Goal: Communication & Community: Connect with others

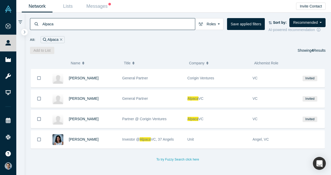
click at [169, 22] on input "Alpaca" at bounding box center [118, 24] width 153 height 12
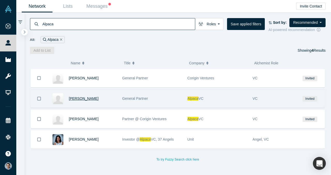
click at [86, 96] on span "David Goldberg" at bounding box center [84, 98] width 30 height 4
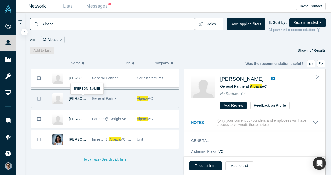
click at [76, 99] on span "David Goldberg" at bounding box center [84, 98] width 30 height 4
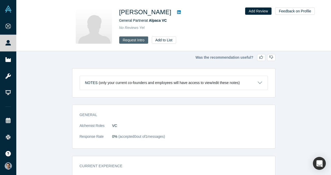
click at [134, 39] on button "Request Intro" at bounding box center [133, 39] width 29 height 7
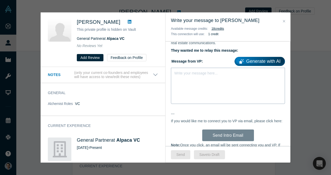
scroll to position [241, 0]
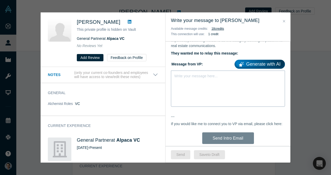
click at [200, 79] on div "Write your message here..." at bounding box center [228, 89] width 114 height 36
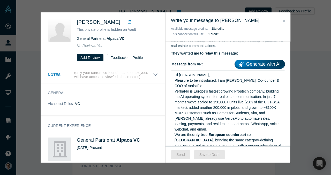
scroll to position [238, 0]
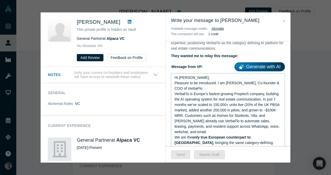
click at [193, 80] on div "Hi David," at bounding box center [227, 77] width 107 height 5
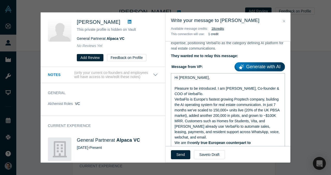
click at [197, 95] on div "Pleasure to be introduced. I am VP Singh, Co-founder & COO of VerbaFlo." at bounding box center [227, 91] width 107 height 11
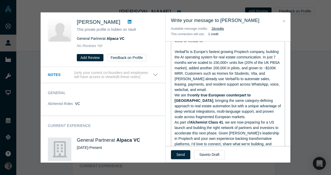
scroll to position [291, 0]
click at [278, 83] on div "VerbaFlo is Europe’s fastest growing Proptech company, building the AI operatin…" at bounding box center [227, 70] width 107 height 43
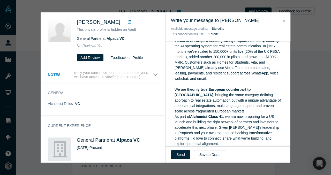
scroll to position [305, 0]
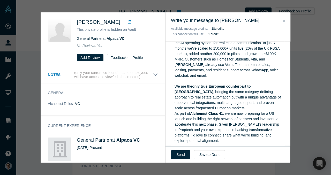
click at [229, 103] on div "We are the only true European counterpart to EliseAI , bringing the same catego…" at bounding box center [227, 97] width 107 height 27
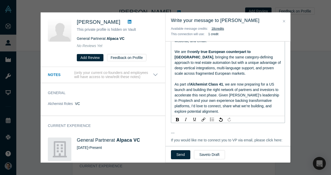
scroll to position [340, 0]
click at [229, 103] on div "As part of Alchemist Class 41 , we are now preparing for a US launch and buildi…" at bounding box center [227, 97] width 107 height 33
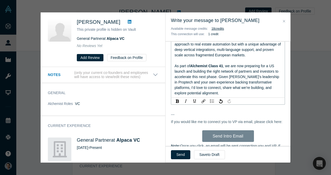
scroll to position [359, 0]
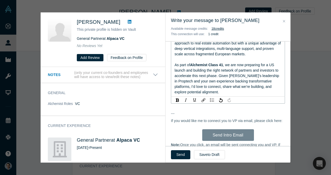
click at [240, 68] on span ", we are now preparing for a US launch and building the right network of partne…" at bounding box center [226, 78] width 105 height 31
click at [239, 72] on div "As part of Alchemist Class 41 , we are now preparing for a US launch and buildi…" at bounding box center [227, 78] width 107 height 33
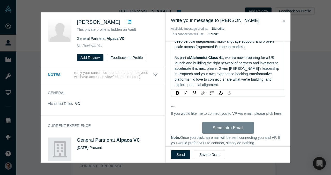
scroll to position [364, 0]
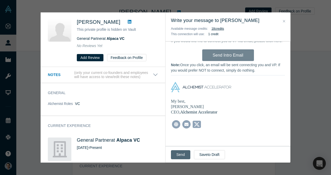
click at [184, 157] on button "Send" at bounding box center [180, 154] width 19 height 9
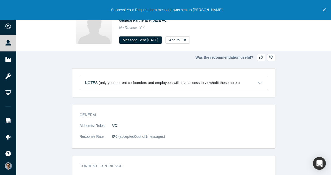
scroll to position [0, 0]
click at [188, 41] on button "Add to List" at bounding box center [177, 39] width 24 height 7
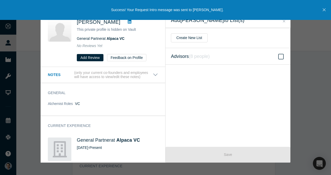
click at [191, 56] on icon "( 8 people )" at bounding box center [199, 56] width 21 height 5
click at [0, 0] on input "Advisors ( 8 people )" at bounding box center [0, 0] width 0 height 0
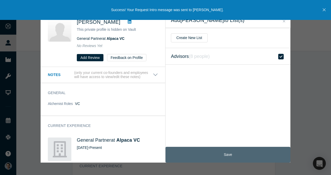
click at [210, 154] on button "Save" at bounding box center [227, 155] width 125 height 16
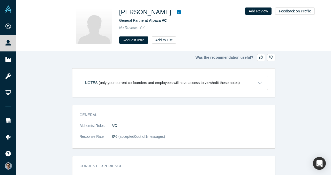
click at [156, 21] on span "Alpaca VC" at bounding box center [158, 20] width 18 height 4
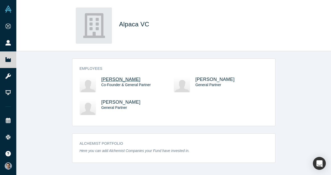
click at [122, 78] on span "Ryan Freedman" at bounding box center [120, 79] width 39 height 5
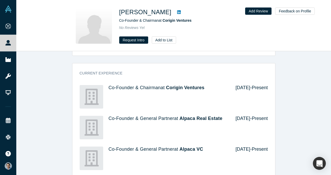
scroll to position [85, 0]
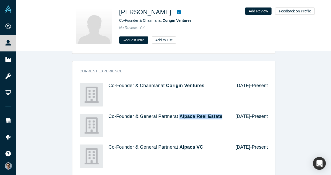
click at [298, 79] on div "General Alchemist Roles VC Response Rate 0% (accepted 0 out of 1 messages) Curr…" at bounding box center [173, 177] width 314 height 335
click at [137, 43] on button "Request Intro" at bounding box center [133, 39] width 29 height 7
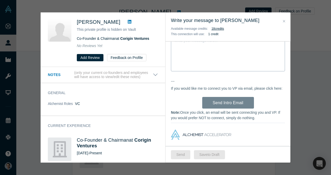
click at [218, 54] on div "Write your message here..." at bounding box center [228, 53] width 114 height 36
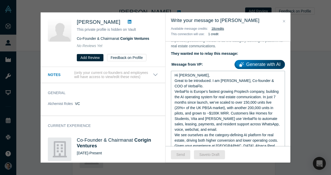
scroll to position [204, 0]
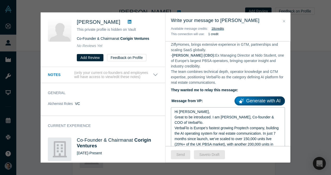
click at [189, 112] on div "Hi Ryan," at bounding box center [227, 111] width 107 height 5
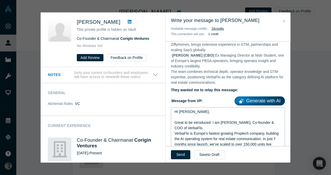
click at [194, 126] on div "Great to be introduced. I am [PERSON_NAME], Co-founder & COO of VerbaFlo." at bounding box center [227, 125] width 107 height 11
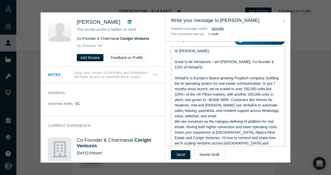
scroll to position [266, 0]
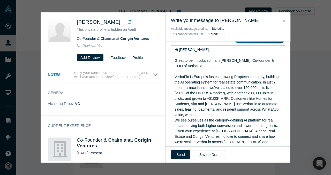
click at [221, 115] on div "VerbaFlo is Europe’s fastest growing Proptech company, building the AI operatin…" at bounding box center [227, 95] width 107 height 43
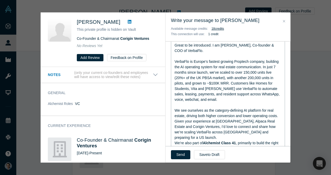
scroll to position [285, 0]
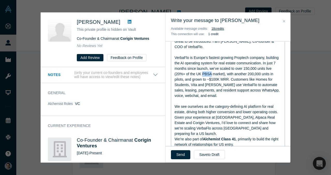
drag, startPoint x: 212, startPoint y: 73, endPoint x: 204, endPoint y: 71, distance: 8.0
click at [203, 73] on span "VerbaFlo is Europe’s fastest growing Proptech company, building the AI operatin…" at bounding box center [227, 77] width 106 height 42
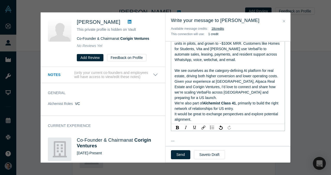
scroll to position [322, 0]
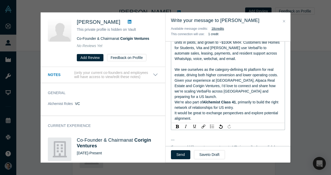
click at [238, 100] on div "We’re also part of Alchemist Class 41 , primarily to build the right network of…" at bounding box center [227, 104] width 107 height 11
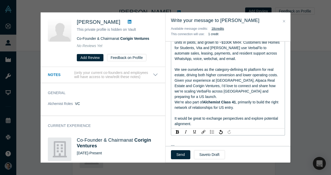
click at [267, 91] on div "We see ourselves as the category-defining AI platform for real estate, driving …" at bounding box center [227, 83] width 107 height 33
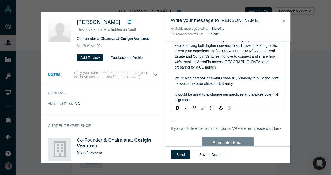
scroll to position [360, 0]
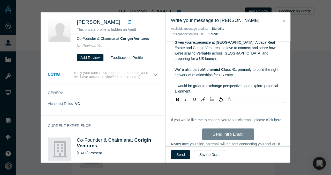
click at [236, 87] on div "It would be great to exchange perspectives and explore potential alignment." at bounding box center [227, 88] width 107 height 11
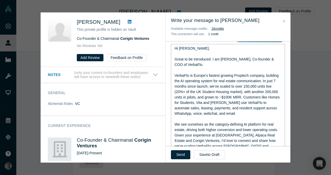
scroll to position [262, 0]
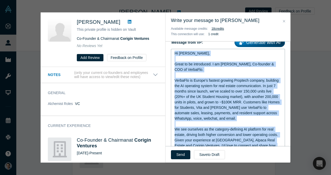
copy div "Hi Ryan, Great to be introduced. I am VP Singh, Co-founder & COO of VerbaFlo. V…"
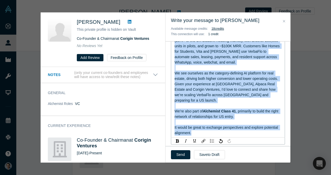
scroll to position [320, 0]
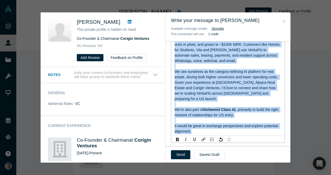
click at [248, 83] on span "We see ourselves as the category-defining AI platform for real estate, driving …" at bounding box center [226, 85] width 104 height 31
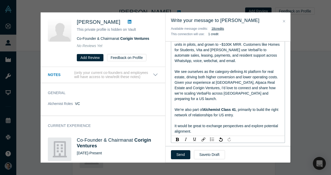
click at [263, 83] on span "We see ourselves as the category-defining AI platform for real estate, driving …" at bounding box center [226, 85] width 104 height 31
drag, startPoint x: 265, startPoint y: 83, endPoint x: 234, endPoint y: 82, distance: 30.2
click at [234, 82] on span "We see ourselves as the category-defining AI platform for real estate, driving …" at bounding box center [226, 85] width 104 height 31
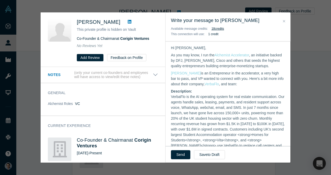
scroll to position [0, 0]
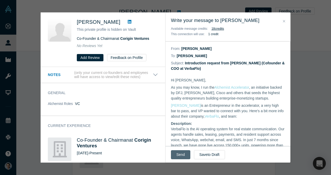
click at [182, 153] on button "Send" at bounding box center [180, 154] width 19 height 9
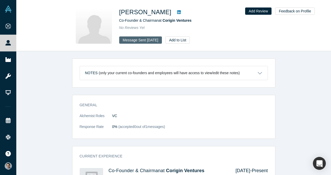
click at [155, 40] on button "Message Sent [DATE]" at bounding box center [140, 39] width 43 height 7
click at [182, 39] on div "Message Opened Sep 22, 2025 Add to List" at bounding box center [191, 39] width 145 height 7
click at [187, 39] on button "Add to List" at bounding box center [183, 39] width 24 height 7
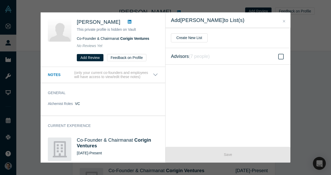
click at [190, 56] on icon "( 7 people )" at bounding box center [199, 56] width 21 height 5
click at [0, 0] on input "Advisors ( 7 people )" at bounding box center [0, 0] width 0 height 0
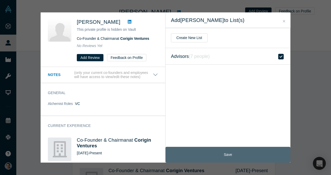
click at [221, 149] on button "Save" at bounding box center [227, 155] width 125 height 16
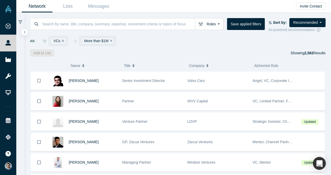
scroll to position [828, 0]
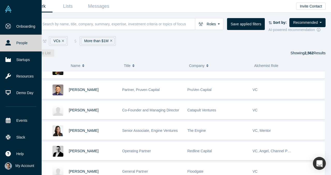
click at [10, 9] on img at bounding box center [8, 8] width 7 height 7
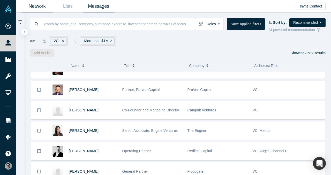
click at [106, 8] on link "Messages" at bounding box center [98, 6] width 31 height 12
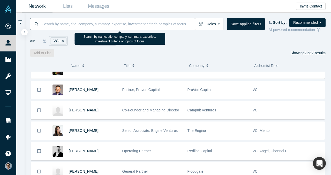
click at [142, 24] on input at bounding box center [118, 24] width 153 height 12
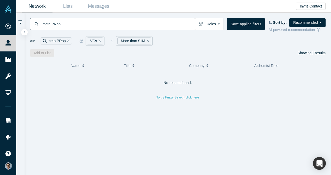
click at [172, 97] on button "To try Fuzzy Search click here" at bounding box center [178, 97] width 50 height 7
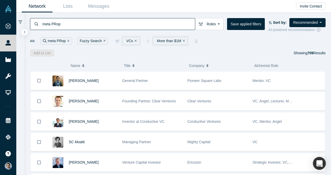
click at [183, 41] on icon "Remove Filter" at bounding box center [184, 41] width 2 height 2
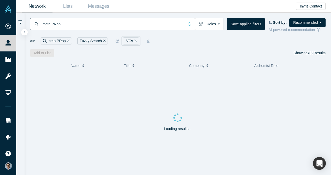
click at [134, 40] on icon "Remove Filter" at bounding box center [135, 41] width 2 height 4
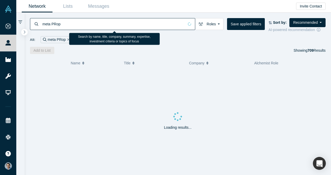
click at [78, 25] on input "meta PRop" at bounding box center [113, 24] width 142 height 12
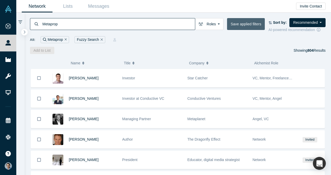
click at [244, 24] on button "Save applied filters" at bounding box center [246, 24] width 38 height 12
click at [101, 39] on icon "Remove Filter" at bounding box center [102, 40] width 2 height 4
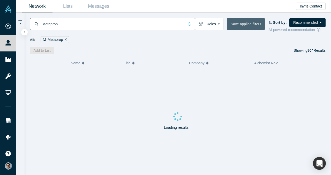
click at [236, 21] on button "Save applied filters" at bounding box center [246, 24] width 38 height 12
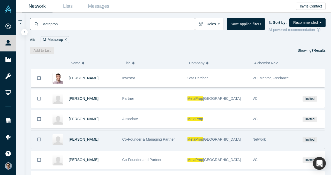
click at [77, 141] on span "Aaron Block" at bounding box center [84, 139] width 30 height 4
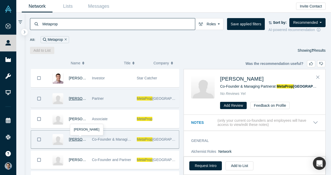
click at [83, 99] on span "[PERSON_NAME]" at bounding box center [84, 98] width 30 height 4
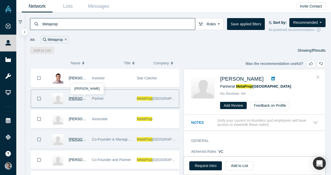
click at [317, 79] on icon "Close" at bounding box center [317, 77] width 3 height 5
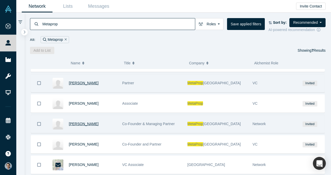
scroll to position [16, 0]
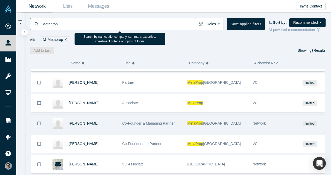
click at [124, 22] on input "Metaprop" at bounding box center [118, 24] width 153 height 12
type input "fifth wall"
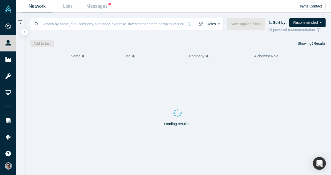
click at [109, 24] on input at bounding box center [113, 24] width 142 height 12
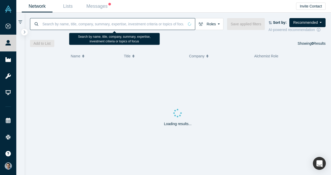
paste input "[PERSON_NAME] 2nd degree connection"
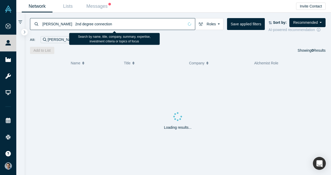
drag, startPoint x: 73, startPoint y: 23, endPoint x: 144, endPoint y: 29, distance: 71.1
click at [144, 29] on input "[PERSON_NAME] 2nd degree connection" at bounding box center [113, 24] width 142 height 12
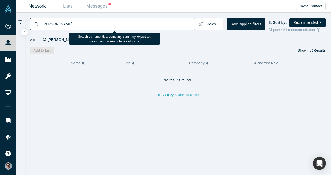
type input "[PERSON_NAME]"
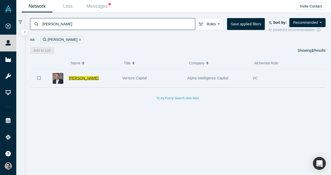
click at [82, 78] on span "[PERSON_NAME]" at bounding box center [84, 78] width 30 height 4
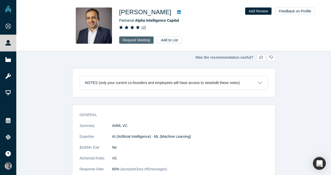
click at [144, 41] on button "Request Meeting" at bounding box center [136, 39] width 35 height 7
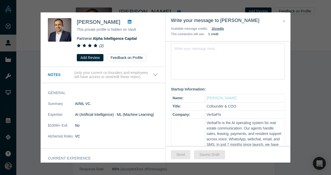
scroll to position [76, 0]
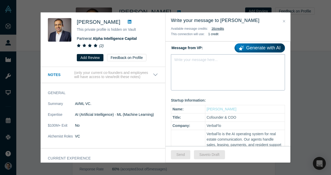
click at [222, 72] on div "Write your message here..." at bounding box center [228, 72] width 114 height 36
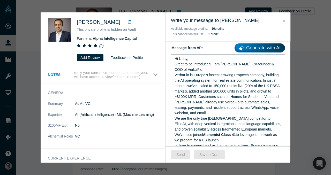
click at [198, 60] on div "Hi Uday," at bounding box center [227, 58] width 107 height 5
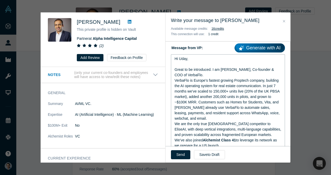
click at [198, 74] on div "Great to be introduced. I am [PERSON_NAME], Co-founder & COO of VerbaFlo." at bounding box center [227, 72] width 107 height 11
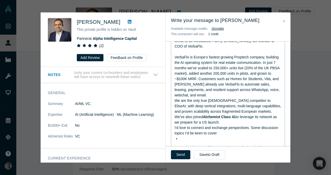
scroll to position [106, 0]
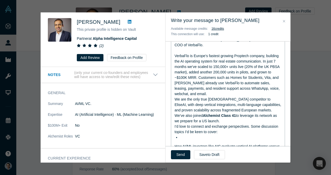
click at [225, 97] on div "We are the only true [DEMOGRAPHIC_DATA] competitor to EliseAI, with deep vertic…" at bounding box center [227, 110] width 107 height 27
click at [212, 93] on div "VerbaFlo is Europe’s fastest growing Proptech company, building the AI operatin…" at bounding box center [227, 74] width 107 height 43
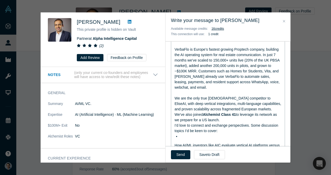
scroll to position [113, 0]
click at [229, 118] on div "We are the only true [DEMOGRAPHIC_DATA] competitor to EliseAI, with deep vertic…" at bounding box center [227, 108] width 107 height 27
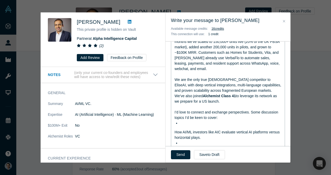
scroll to position [134, 0]
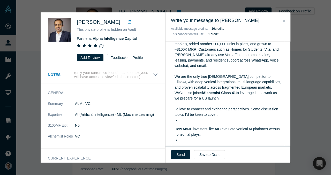
click at [206, 122] on div "rdw-editor" at bounding box center [231, 119] width 102 height 5
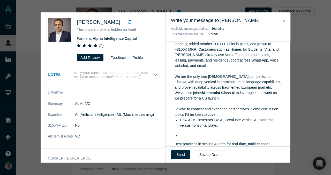
click at [195, 139] on div "Hi [PERSON_NAME], Great to be introduced. I am [PERSON_NAME], Co-founder & COO …" at bounding box center [227, 95] width 107 height 194
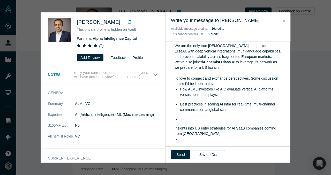
click at [173, 129] on div "Hi [PERSON_NAME], Great to be introduced. I am [PERSON_NAME], Co-founder & COO …" at bounding box center [228, 61] width 114 height 193
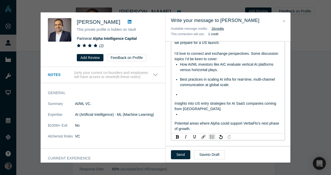
scroll to position [183, 0]
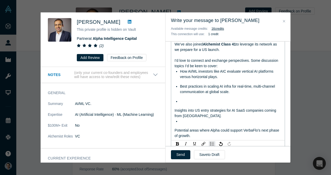
click at [188, 105] on div "Hi [PERSON_NAME], Great to be introduced. I am [PERSON_NAME], Co-founder & COO …" at bounding box center [227, 43] width 107 height 189
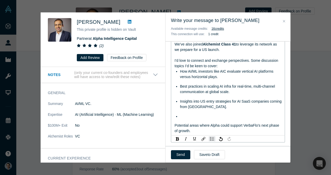
click at [198, 115] on div "rdw-editor" at bounding box center [231, 116] width 102 height 5
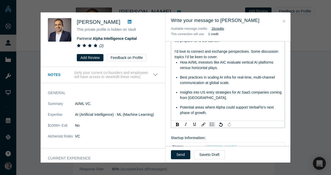
click at [210, 112] on div "Potential areas where Alpha could support VerbaFlo’s next phase of growth." at bounding box center [231, 110] width 102 height 11
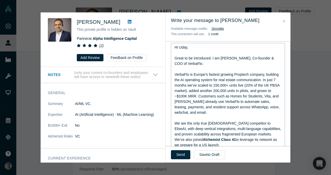
scroll to position [78, 0]
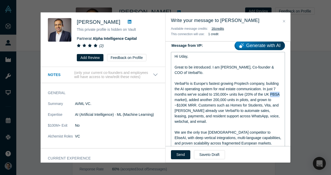
drag, startPoint x: 272, startPoint y: 95, endPoint x: 280, endPoint y: 94, distance: 8.5
click at [280, 94] on span "VerbaFlo is Europe’s fastest growing Proptech company, building the AI operatin…" at bounding box center [227, 102] width 106 height 42
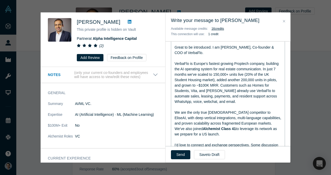
scroll to position [103, 0]
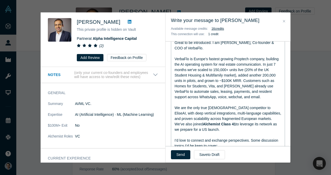
click at [219, 84] on span "VerbaFlo is Europe’s fastest growing Proptech company, building the AI operatin…" at bounding box center [226, 78] width 105 height 42
click at [185, 152] on button "Send" at bounding box center [180, 154] width 19 height 9
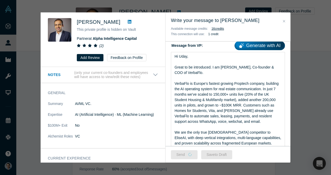
scroll to position [72, 0]
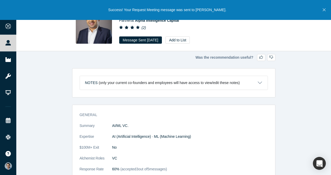
click at [185, 44] on div "Uday Sandhu Partner at Alpha Intelligence Capital ( 2 ) Message Sent Sep 22, 20…" at bounding box center [173, 25] width 314 height 51
click at [186, 40] on button "Add to List" at bounding box center [177, 39] width 24 height 7
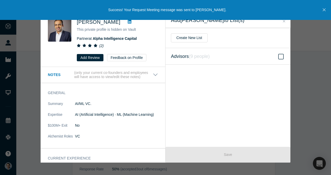
click at [197, 59] on span "Advisors ( 9 people )" at bounding box center [190, 56] width 39 height 7
click at [0, 0] on input "Advisors ( 9 people )" at bounding box center [0, 0] width 0 height 0
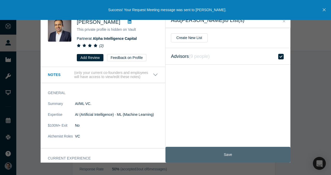
click at [213, 151] on button "Save" at bounding box center [227, 155] width 125 height 16
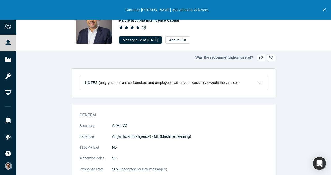
click at [324, 11] on icon "Close" at bounding box center [323, 10] width 3 height 3
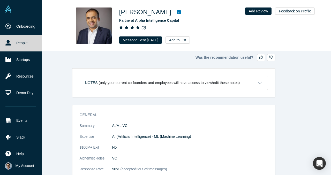
click at [15, 42] on link "People" at bounding box center [21, 43] width 42 height 17
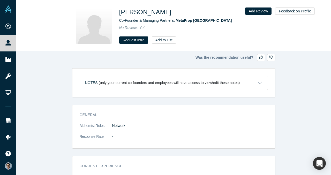
click at [171, 12] on div at bounding box center [174, 11] width 7 height 9
drag, startPoint x: 208, startPoint y: 21, endPoint x: 178, endPoint y: 21, distance: 30.2
click at [178, 21] on div "Co-Founder & Managing Partner at MetaProp [GEOGRAPHIC_DATA]" at bounding box center [191, 20] width 145 height 5
copy span "MetaProp [GEOGRAPHIC_DATA]"
click at [133, 38] on button "Request Intro" at bounding box center [133, 39] width 29 height 7
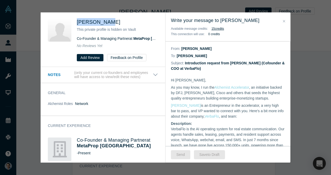
drag, startPoint x: 118, startPoint y: 22, endPoint x: 74, endPoint y: 21, distance: 43.7
click at [74, 21] on div "[PERSON_NAME] This private profile is hidden on Vault Co-Founder & Managing Par…" at bounding box center [104, 39] width 112 height 43
copy span "[PERSON_NAME]"
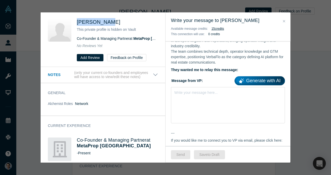
scroll to position [221, 0]
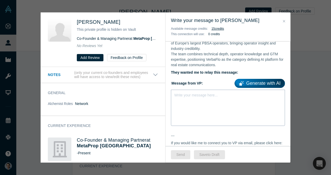
click at [221, 103] on div "Write your message here..." at bounding box center [228, 108] width 114 height 36
click at [184, 101] on div "Write your message here..." at bounding box center [228, 108] width 114 height 36
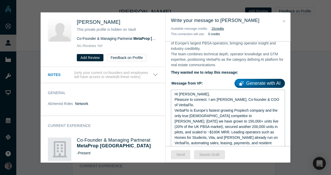
click at [194, 95] on div "Hi Aaron," at bounding box center [227, 93] width 107 height 5
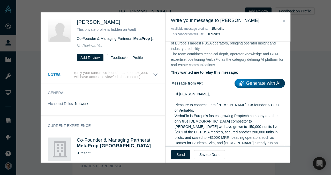
click at [198, 111] on div "Pleasure to connect. I am VP Singh, Co-founder & COO of VerbaFlo." at bounding box center [227, 107] width 107 height 11
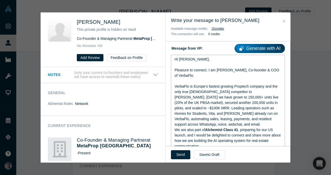
scroll to position [264, 0]
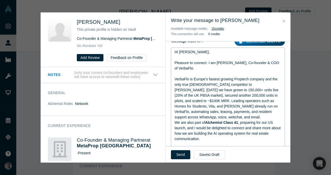
click at [219, 119] on div "VerbaFlo is Europe’s fastest growing Proptech company and the only true Europea…" at bounding box center [227, 97] width 107 height 43
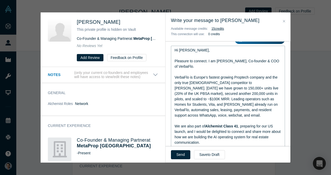
scroll to position [268, 0]
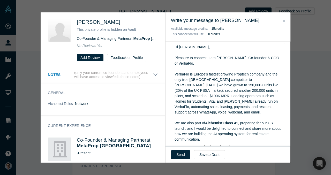
click at [193, 124] on span "We are also part of" at bounding box center [189, 123] width 30 height 4
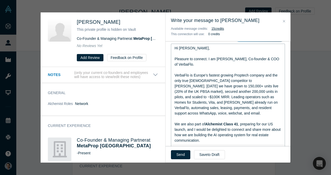
scroll to position [266, 0]
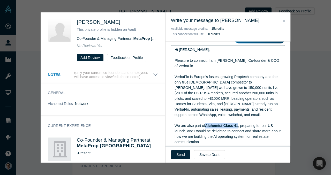
drag, startPoint x: 238, startPoint y: 125, endPoint x: 205, endPoint y: 127, distance: 33.6
click at [205, 127] on div "We are also part of Alchemist Class 41 , preparing for our US launch, and I wou…" at bounding box center [227, 134] width 107 height 22
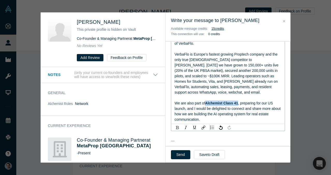
click at [179, 127] on div "rdw-inline-control" at bounding box center [177, 127] width 6 height 5
click at [188, 107] on span "We are also part of Alchemist Class 41, preparing for our US launch, and I woul…" at bounding box center [227, 111] width 107 height 20
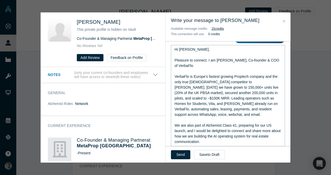
scroll to position [267, 0]
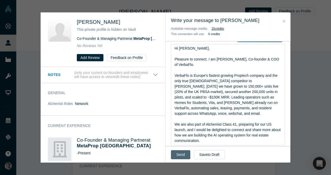
click at [181, 154] on button "Send" at bounding box center [180, 154] width 19 height 9
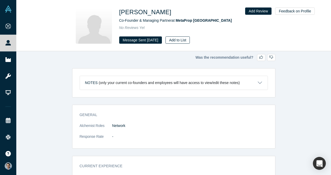
click at [187, 37] on button "Add to List" at bounding box center [177, 39] width 24 height 7
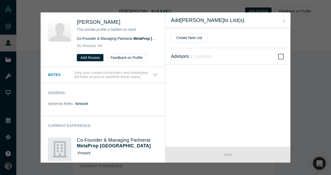
click at [221, 57] on label "Advisors ( 11 people )" at bounding box center [227, 56] width 125 height 17
click at [0, 0] on input "Advisors ( 11 people )" at bounding box center [0, 0] width 0 height 0
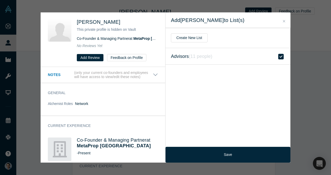
click at [222, 163] on div "Aaron Block This private profile is hidden on Vault Co-Founder & Managing Partn…" at bounding box center [165, 87] width 331 height 175
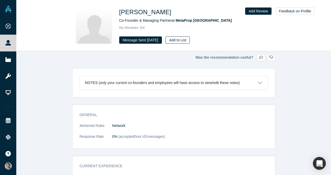
click at [190, 40] on button "Add to List" at bounding box center [177, 39] width 24 height 7
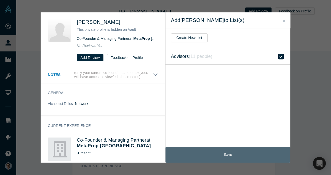
click at [216, 152] on button "Save" at bounding box center [227, 155] width 125 height 16
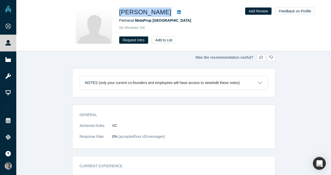
drag, startPoint x: 116, startPoint y: 12, endPoint x: 171, endPoint y: 13, distance: 54.8
click at [171, 13] on div "[PERSON_NAME] Partner at MetaProp [GEOGRAPHIC_DATA] No Reviews Yet Request Intr…" at bounding box center [173, 25] width 203 height 36
copy div "[PERSON_NAME]"
click at [60, 67] on div "Was the recommendation useful? Notes (only your current co-founders and employe…" at bounding box center [173, 113] width 314 height 124
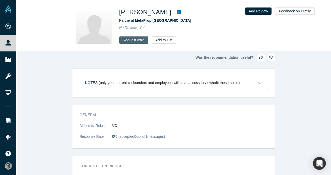
click at [135, 41] on button "Request Intro" at bounding box center [133, 39] width 29 height 7
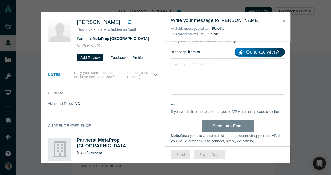
scroll to position [254, 0]
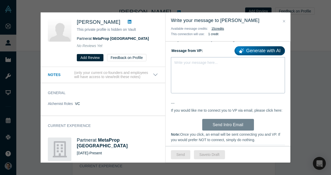
click at [210, 72] on div "Write your message here..." at bounding box center [228, 75] width 114 height 36
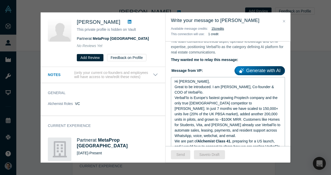
scroll to position [233, 0]
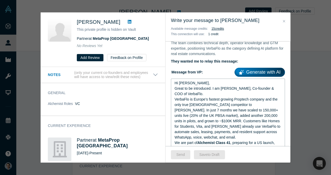
click at [189, 84] on div "Hi [PERSON_NAME]," at bounding box center [227, 82] width 107 height 5
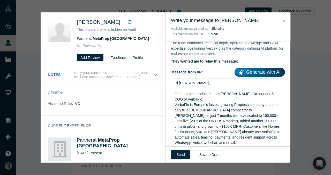
click at [192, 96] on div "Great to be introduced. I am [PERSON_NAME], Co-founder & COO of VerbaFlo." at bounding box center [227, 96] width 107 height 11
click at [192, 99] on div "Great to be introduced. I am [PERSON_NAME], Co-founder & COO of VerbaFlo." at bounding box center [227, 96] width 107 height 11
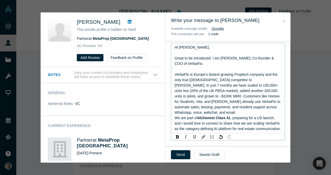
scroll to position [271, 0]
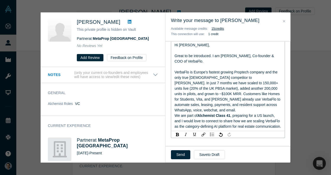
click at [278, 105] on div "VerbaFlo is Europe’s fastest growing Proptech company and the only true [DEMOGR…" at bounding box center [227, 91] width 107 height 43
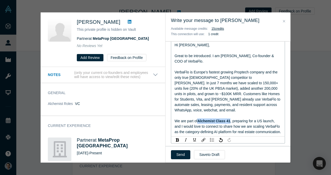
drag, startPoint x: 230, startPoint y: 115, endPoint x: 197, endPoint y: 116, distance: 32.8
click at [197, 118] on div "We are part of Alchemist Class 41 , preparing for a US launch, and I would love…" at bounding box center [227, 126] width 107 height 16
click at [178, 141] on img "rdw-inline-control" at bounding box center [177, 139] width 3 height 3
click at [184, 121] on span "We are part of Alchemist Class 41, preparing for a US launch, and I would love …" at bounding box center [227, 126] width 107 height 15
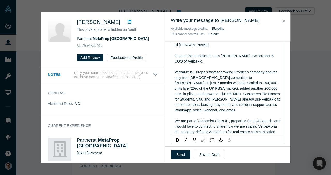
scroll to position [274, 0]
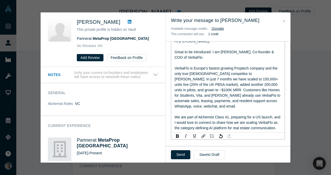
click at [213, 115] on span "We are part of Alchemist Class 41, preparing for a US launch, and I would love …" at bounding box center [227, 122] width 107 height 15
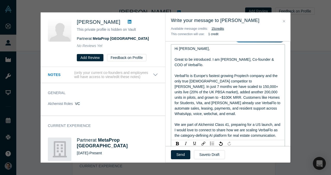
scroll to position [268, 0]
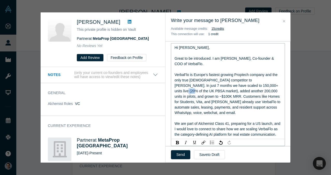
drag, startPoint x: 265, startPoint y: 86, endPoint x: 257, endPoint y: 86, distance: 7.5
click at [257, 86] on span "VerbaFlo is Europe’s fastest growing Proptech company and the only true [DEMOGR…" at bounding box center [227, 94] width 107 height 42
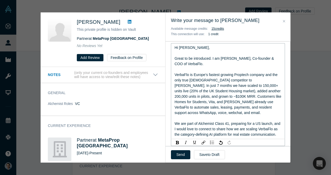
click at [252, 91] on span "VerbaFlo is Europe’s fastest growing Proptech company and the only true [DEMOGR…" at bounding box center [228, 94] width 108 height 42
click at [218, 104] on div "VerbaFlo is Europe’s fastest growing Proptech company and the only true [DEMOGR…" at bounding box center [227, 93] width 107 height 43
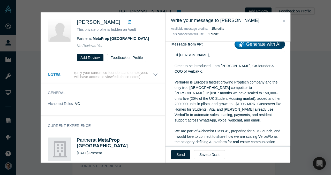
scroll to position [264, 0]
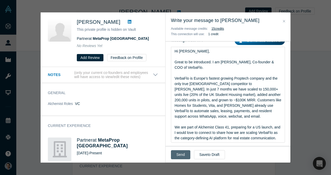
click at [179, 157] on button "Send" at bounding box center [180, 154] width 19 height 9
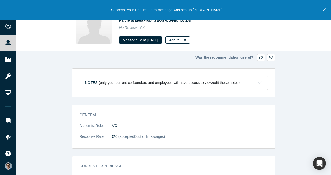
click at [184, 43] on button "Add to List" at bounding box center [177, 39] width 24 height 7
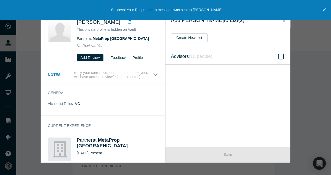
click at [221, 63] on label "Advisors ( 10 people )" at bounding box center [227, 56] width 125 height 17
click at [0, 0] on input "Advisors ( 10 people )" at bounding box center [0, 0] width 0 height 0
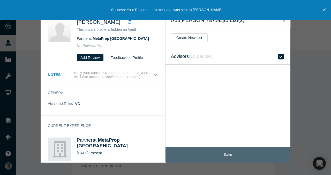
click at [226, 152] on button "Save" at bounding box center [227, 155] width 125 height 16
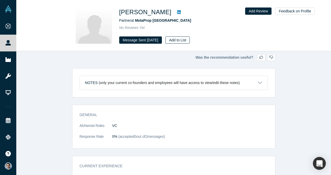
click at [187, 37] on button "Add to List" at bounding box center [177, 39] width 24 height 7
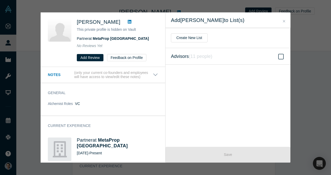
click at [204, 57] on icon "( 11 people )" at bounding box center [201, 56] width 24 height 5
click at [0, 0] on input "Advisors ( 11 people )" at bounding box center [0, 0] width 0 height 0
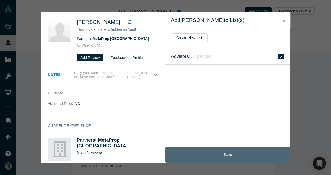
click at [223, 155] on button "Save" at bounding box center [227, 155] width 125 height 16
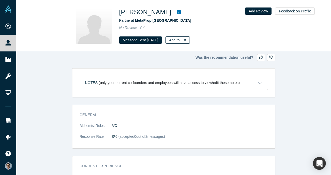
click at [188, 43] on button "Add to List" at bounding box center [177, 39] width 24 height 7
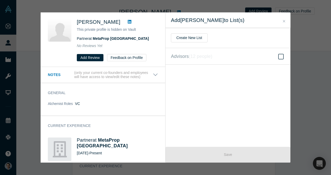
click at [198, 5] on div "[PERSON_NAME] This private profile is hidden on Vault Partner at MetaProp NYC N…" at bounding box center [165, 87] width 331 height 175
